Goal: Information Seeking & Learning: Learn about a topic

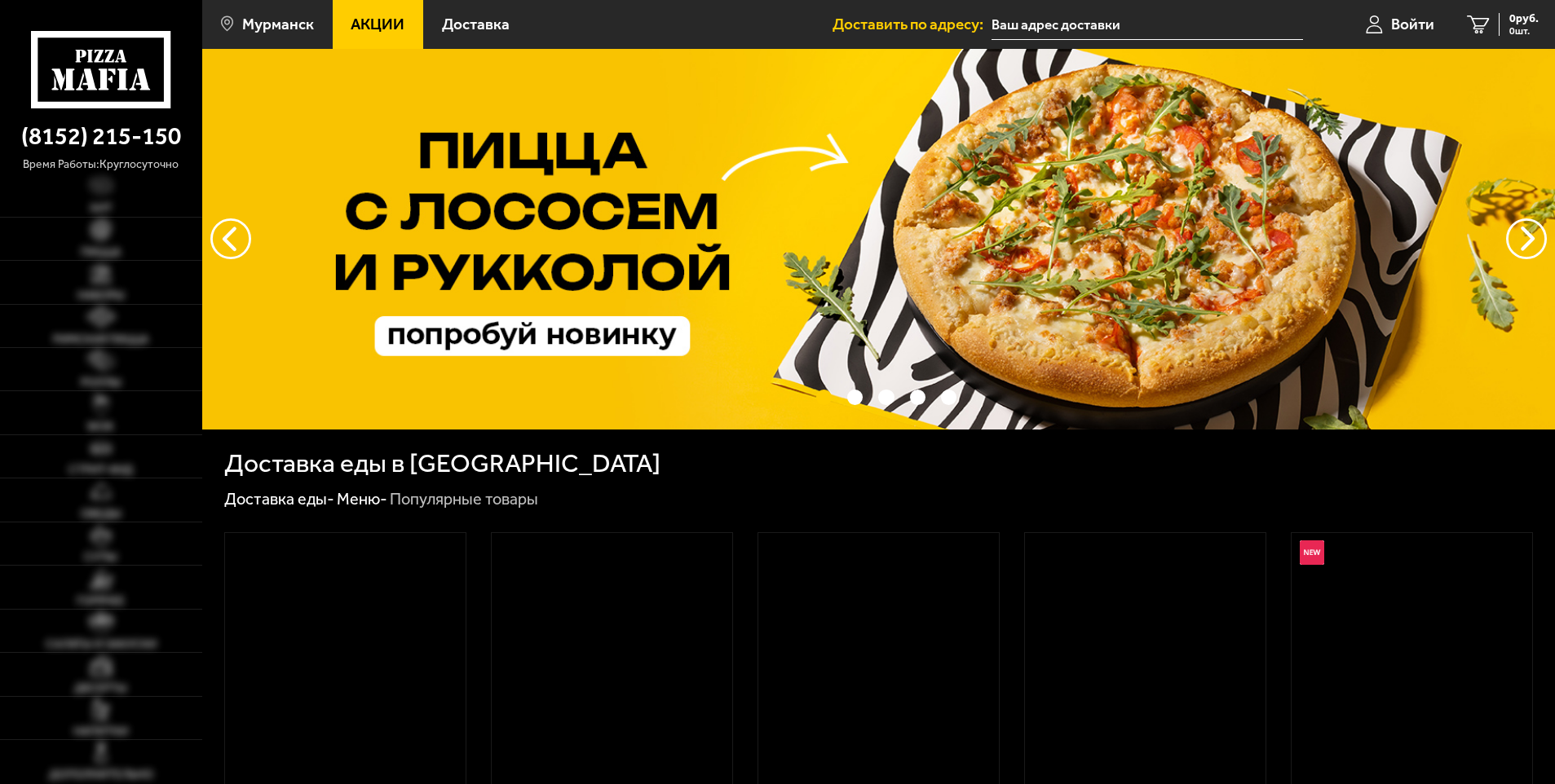
click at [384, 24] on span "Акции" at bounding box center [377, 23] width 54 height 16
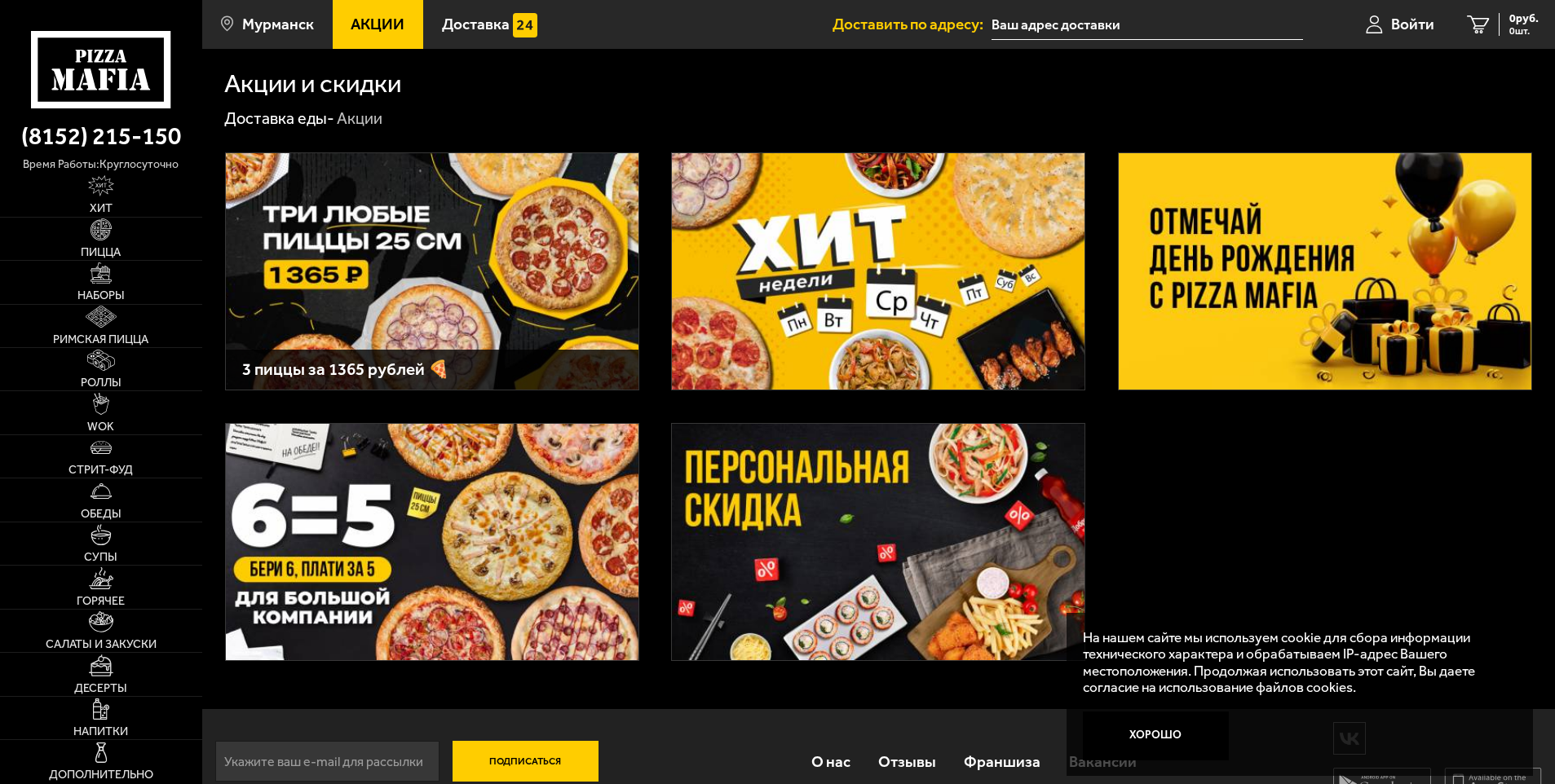
click at [1296, 275] on img at bounding box center [1325, 271] width 413 height 237
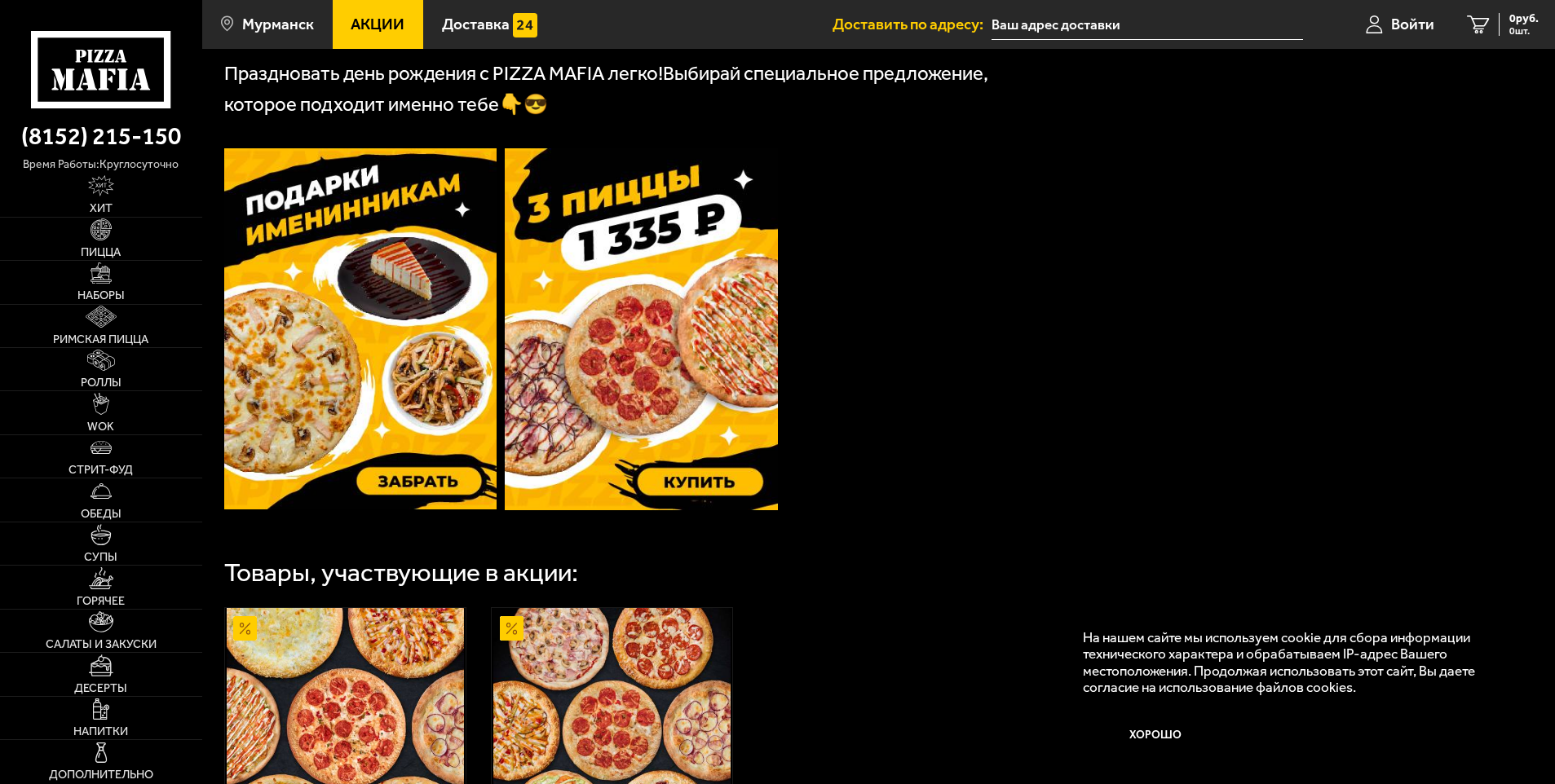
scroll to position [407, 0]
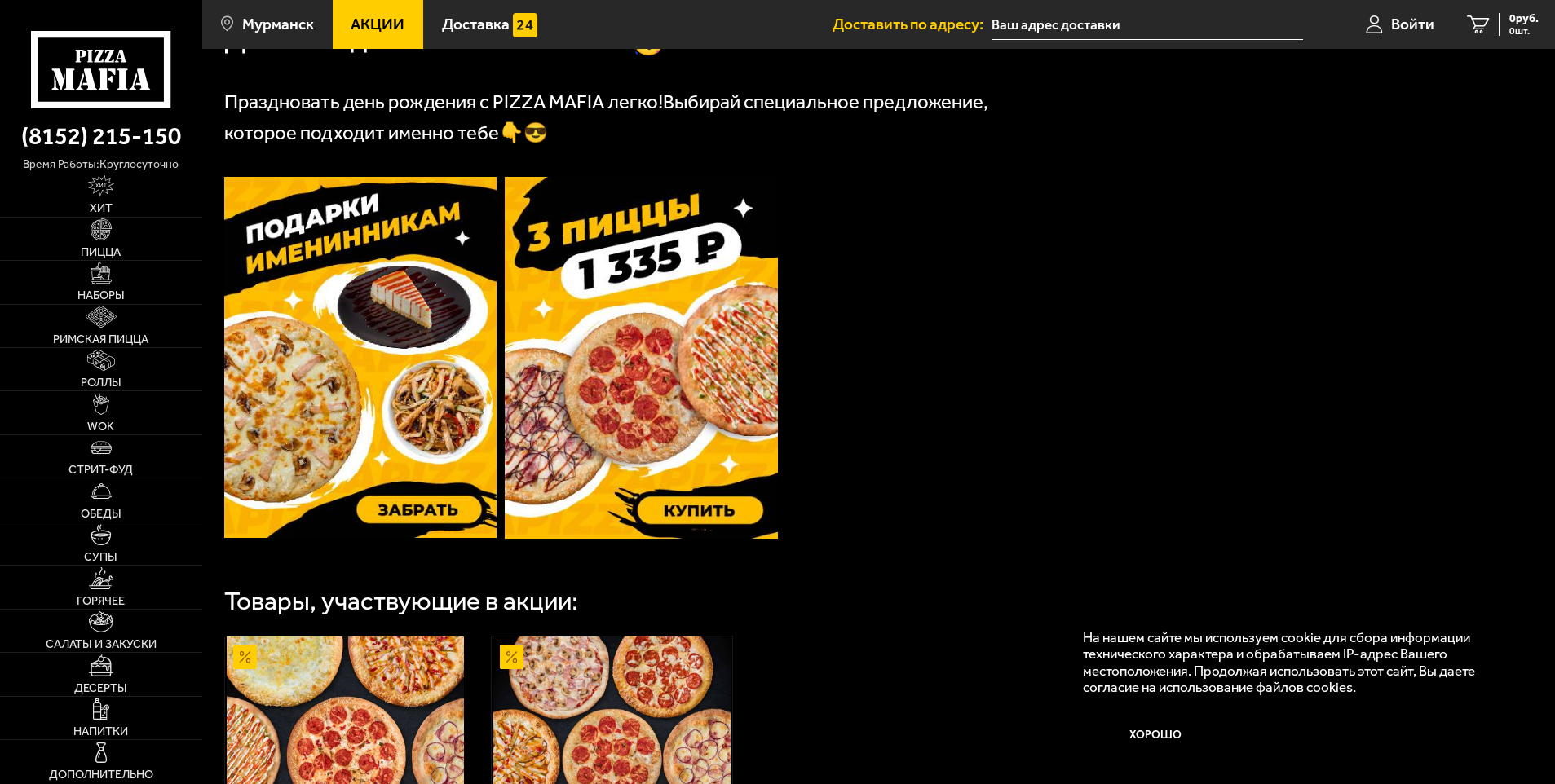
click at [281, 284] on img at bounding box center [361, 357] width 273 height 361
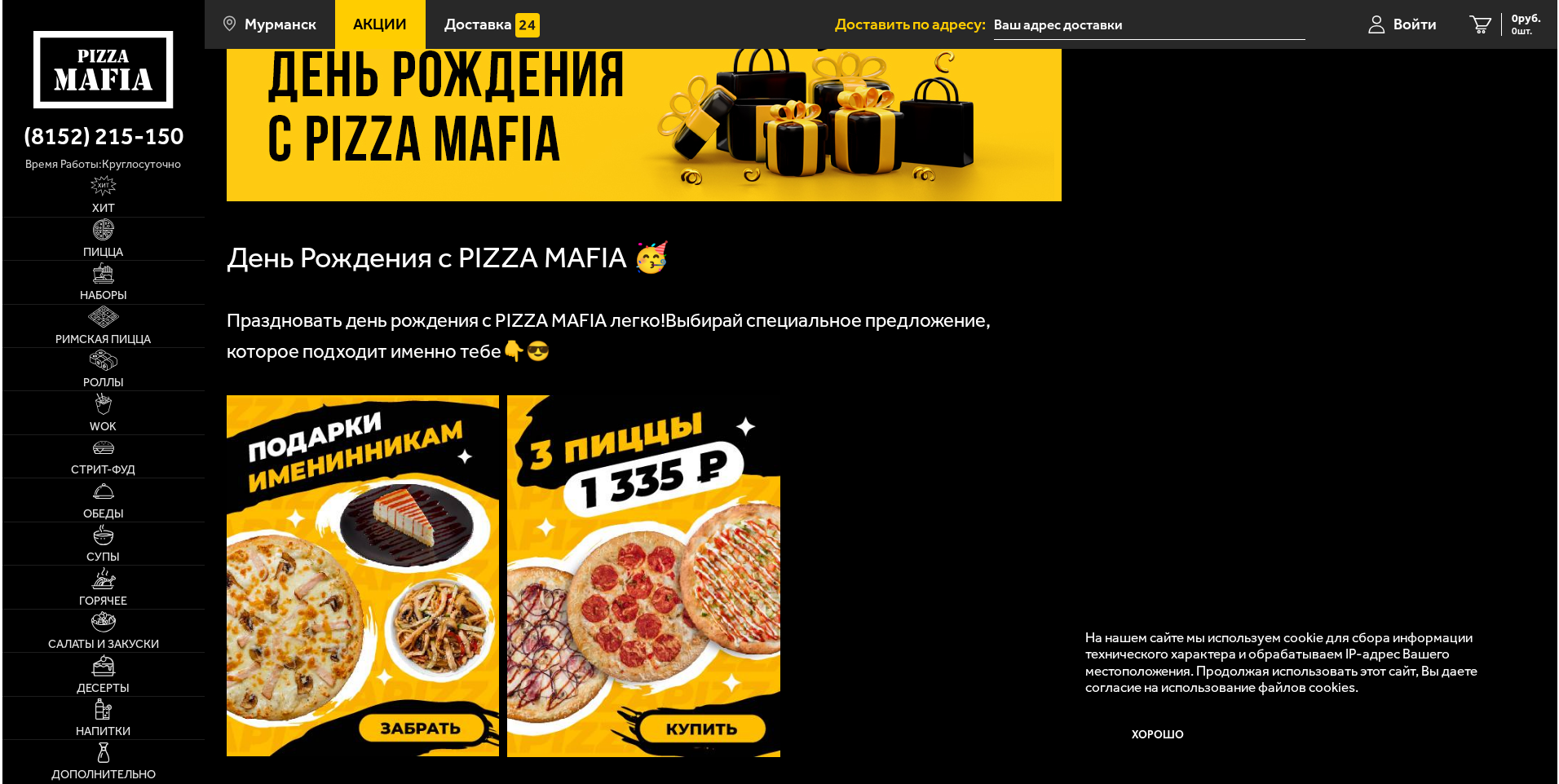
scroll to position [163, 0]
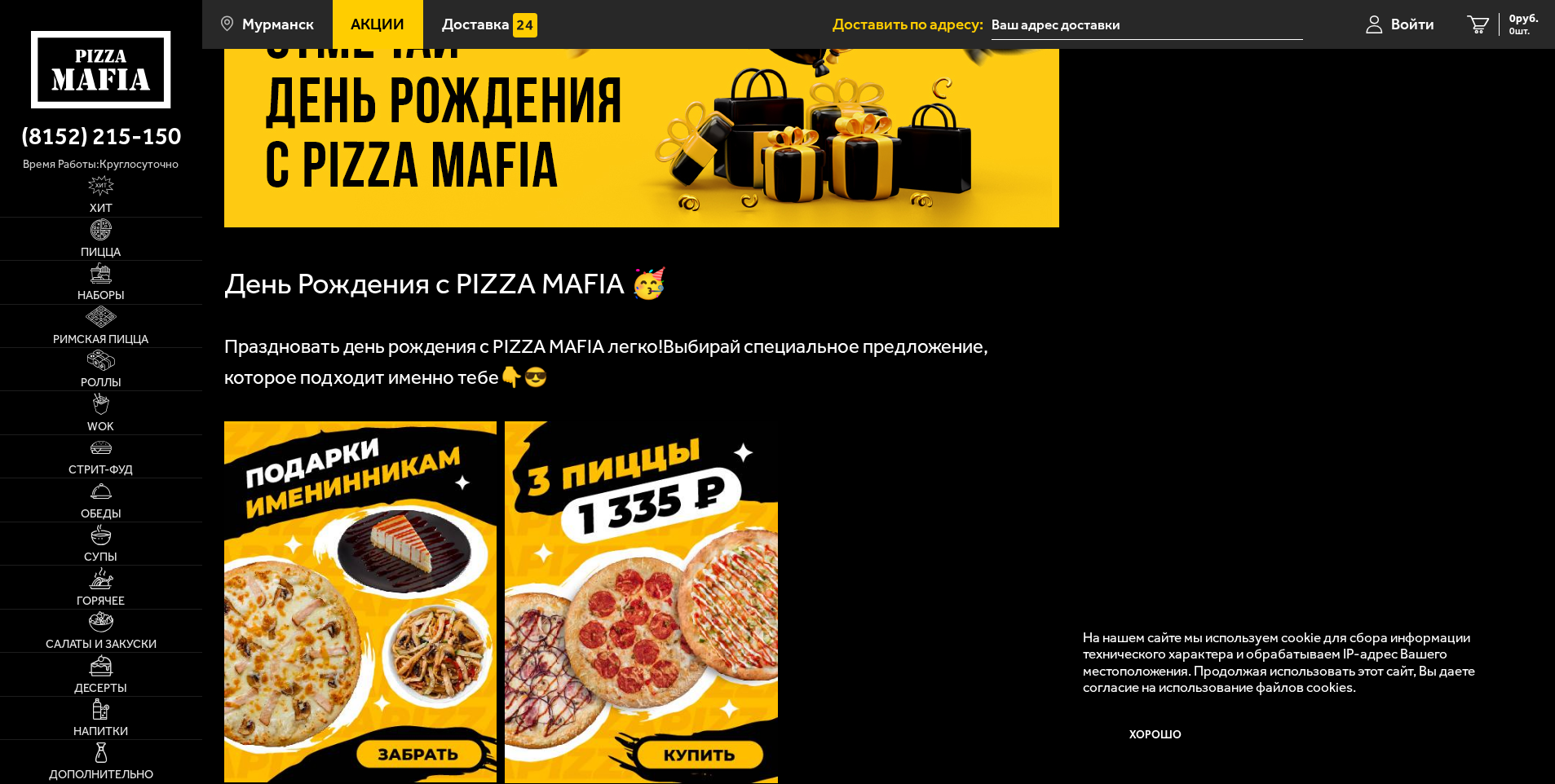
click at [408, 578] on img at bounding box center [361, 602] width 273 height 361
click at [280, 23] on span "Мурманск" at bounding box center [278, 23] width 72 height 16
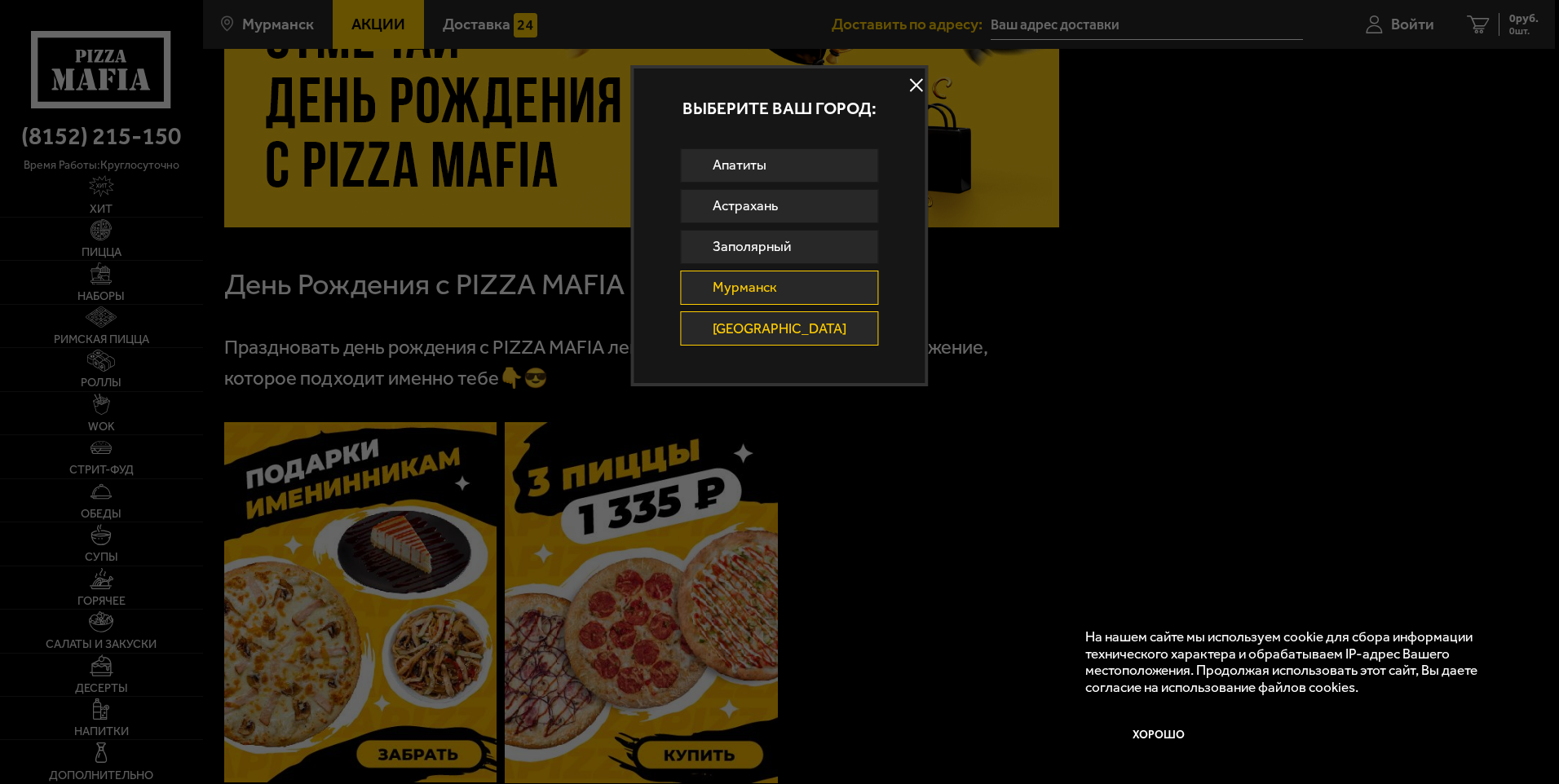
click at [792, 329] on link "Санкт-Петербург" at bounding box center [780, 328] width 197 height 34
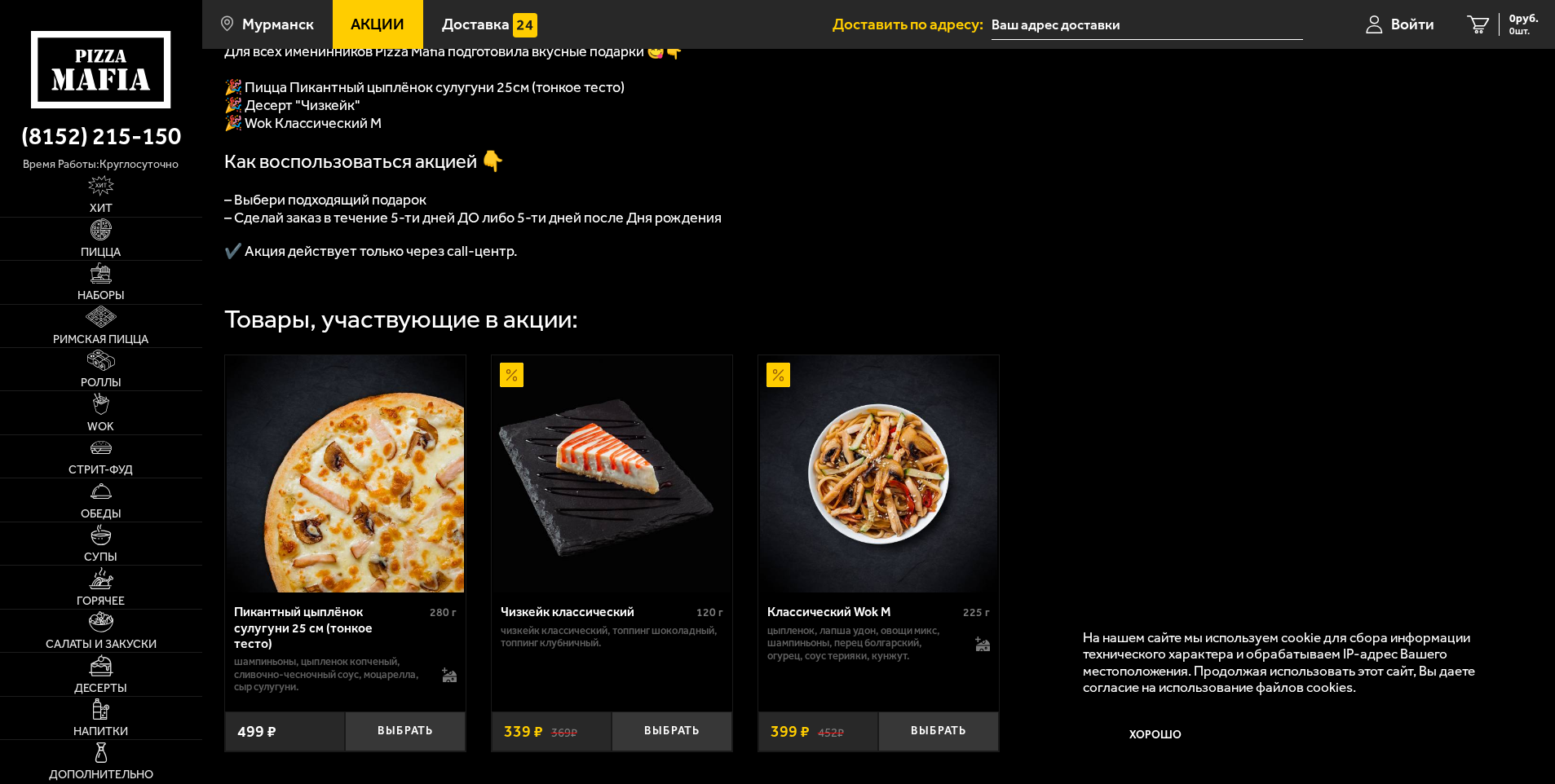
scroll to position [553, 0]
